Goal: Check status

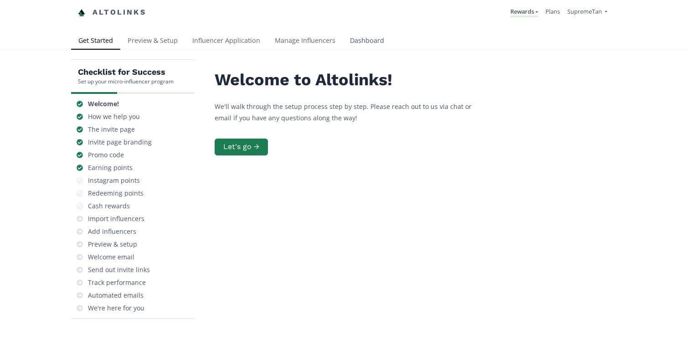
click at [379, 38] on link "Dashboard" at bounding box center [367, 41] width 49 height 18
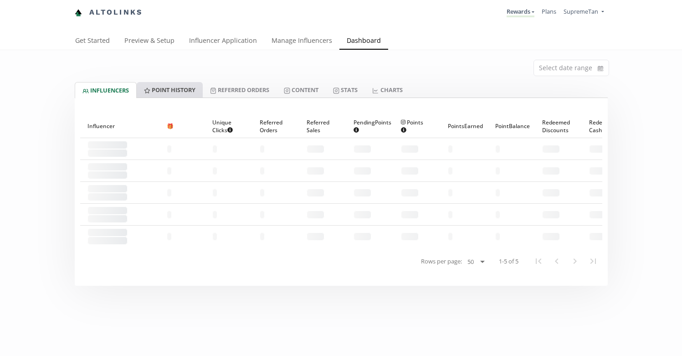
click at [179, 92] on link "Point HISTORY" at bounding box center [170, 89] width 66 height 15
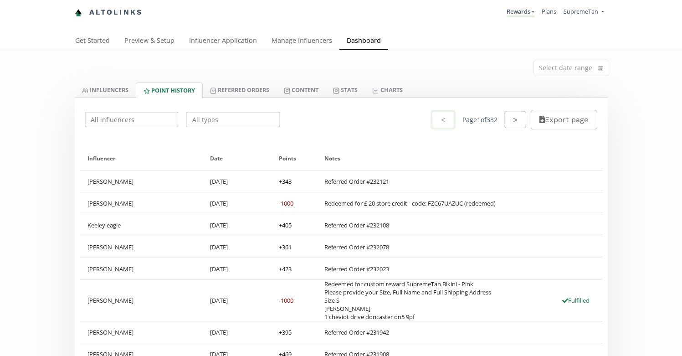
click at [225, 121] on input "text" at bounding box center [233, 120] width 96 height 18
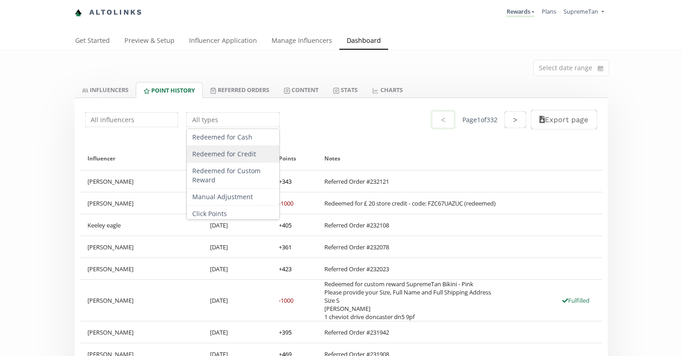
click at [215, 154] on div "Redeemed for Credit" at bounding box center [233, 154] width 92 height 17
type input "Redeemed for Credit"
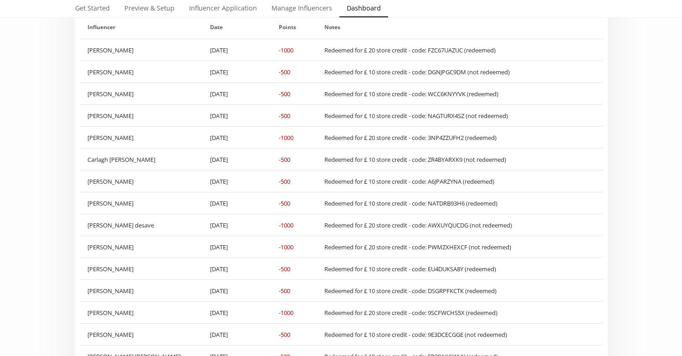
scroll to position [147, 0]
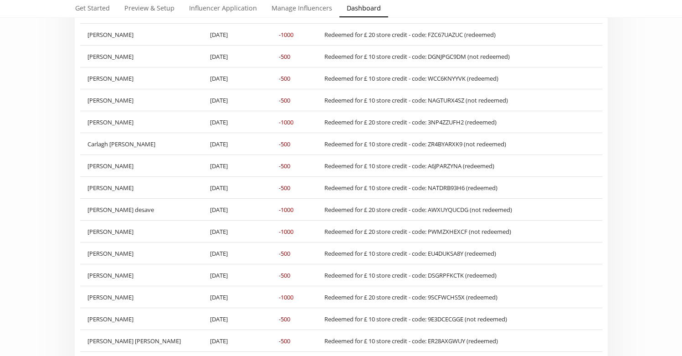
drag, startPoint x: 504, startPoint y: 297, endPoint x: 402, endPoint y: 301, distance: 101.7
click at [402, 301] on div "Redeemed for £ 20 store credit - code: 9SCFWCHS5X (redeemed)" at bounding box center [459, 296] width 285 height 21
click at [403, 301] on div "Redeemed for £ 20 store credit - code: 9SCFWCHS5X (redeemed)" at bounding box center [459, 296] width 285 height 21
